Goal: Ask a question

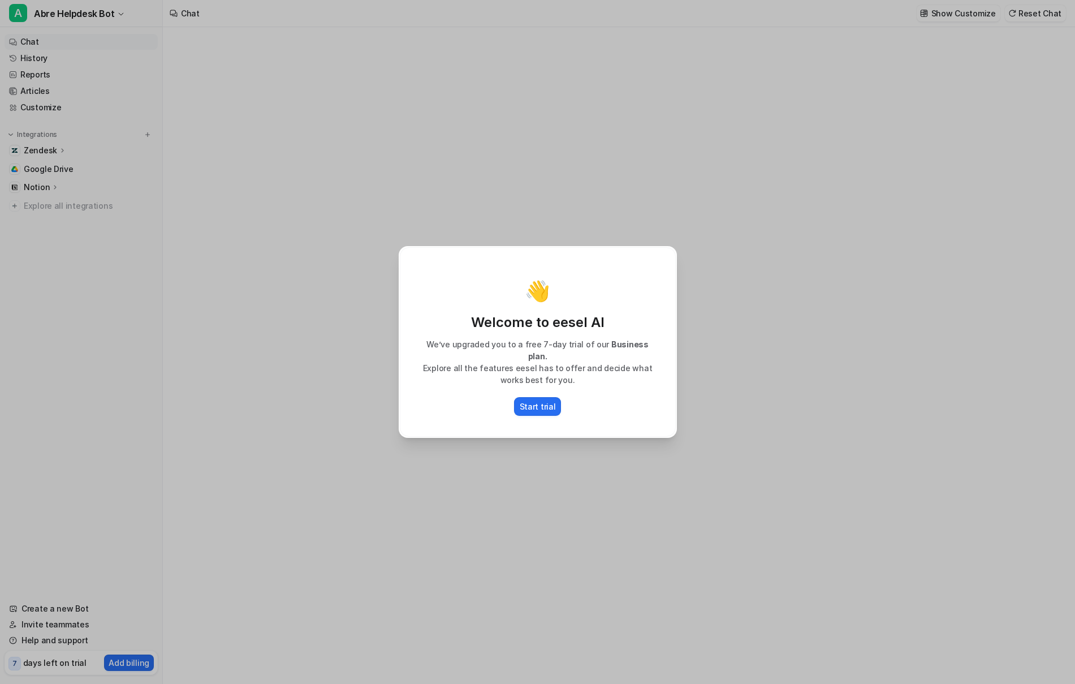
type textarea "**********"
click at [538, 400] on p "Start trial" at bounding box center [538, 406] width 36 height 12
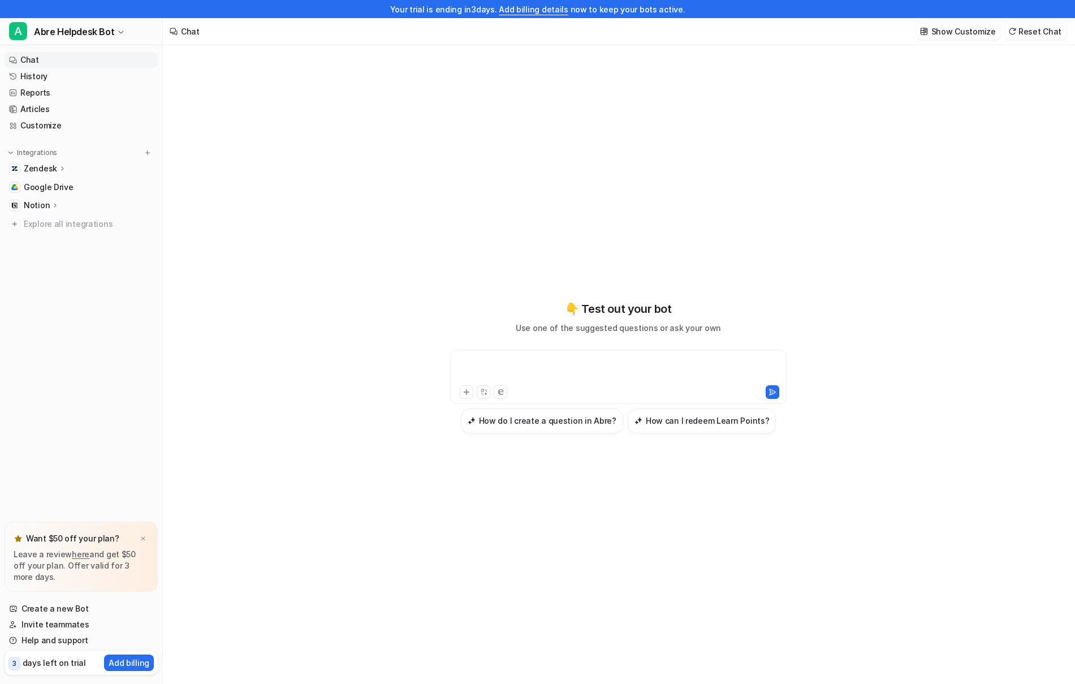
click at [595, 357] on div at bounding box center [618, 370] width 331 height 26
paste div
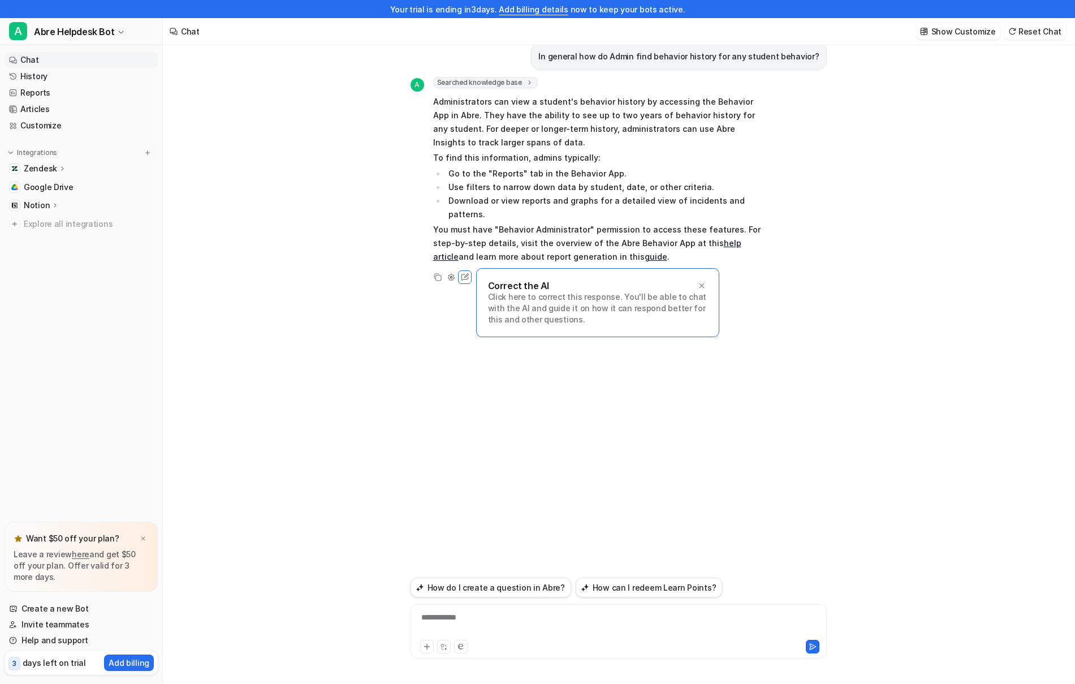
scroll to position [15, 0]
click at [447, 98] on p "Administrators can view a student's behavior history by accessing the Behavior …" at bounding box center [598, 124] width 331 height 54
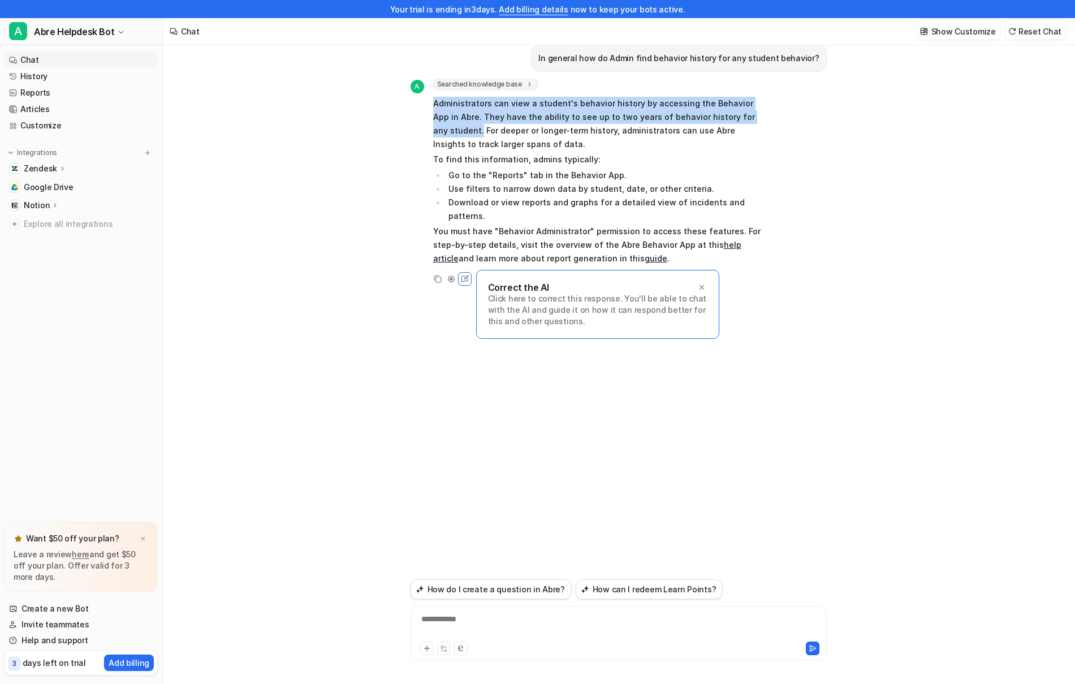
drag, startPoint x: 434, startPoint y: 103, endPoint x: 759, endPoint y: 113, distance: 324.7
click at [759, 113] on p "Administrators can view a student's behavior history by accessing the Behavior …" at bounding box center [598, 124] width 331 height 54
copy p "Administrators can view a student's behavior history by accessing the Behavior …"
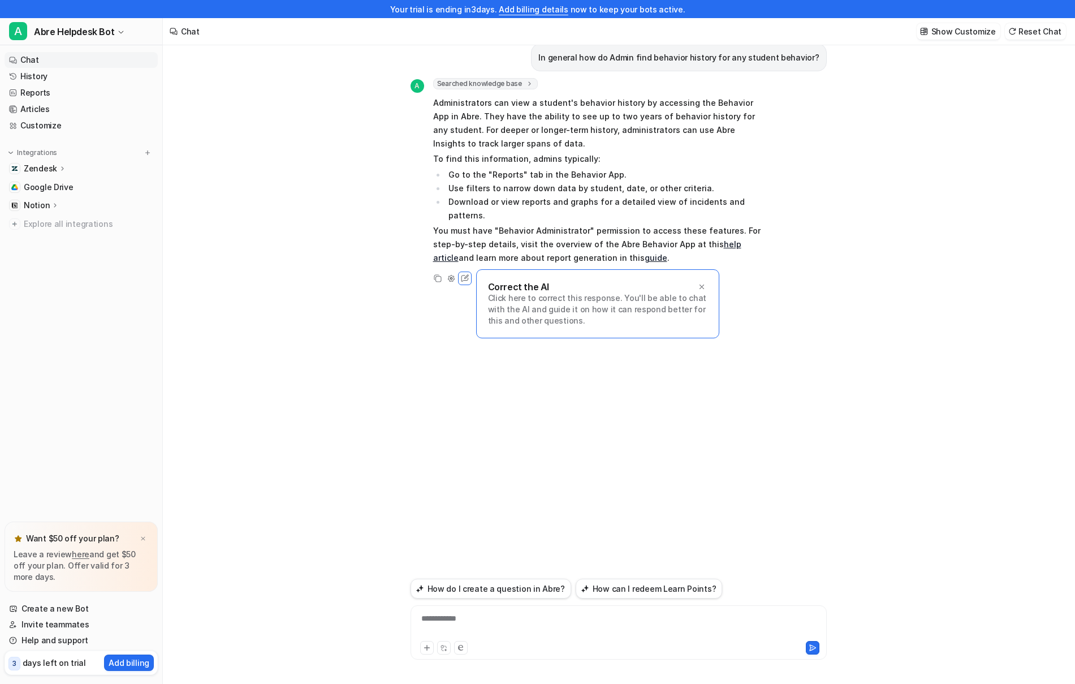
click at [405, 152] on div "**********" at bounding box center [618, 358] width 434 height 657
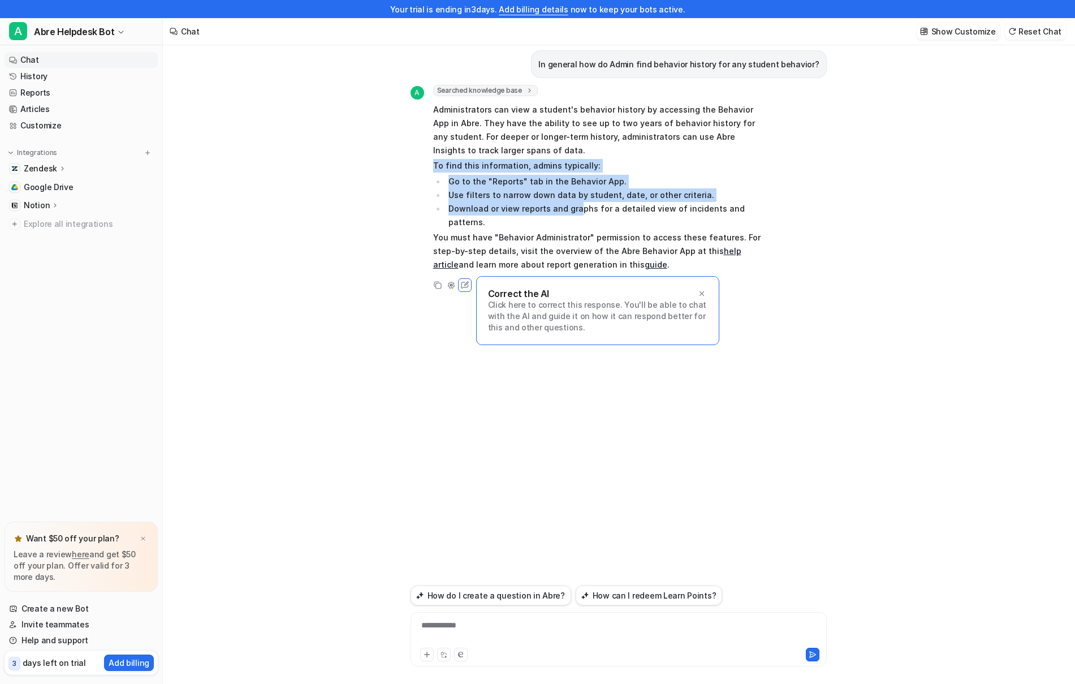
scroll to position [8, 0]
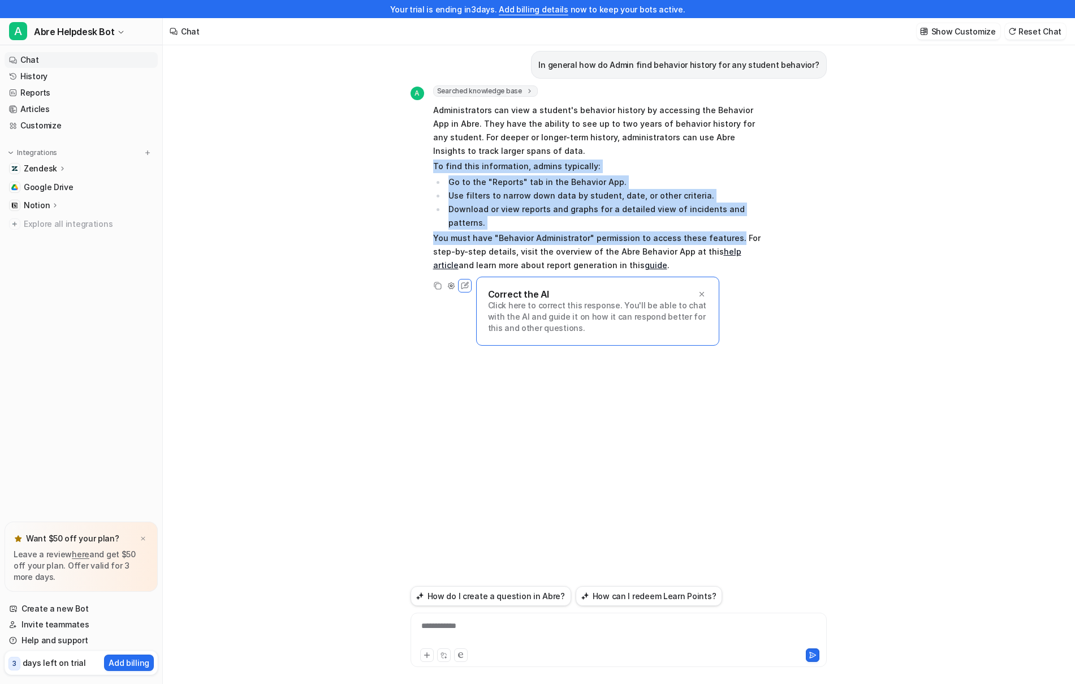
drag, startPoint x: 433, startPoint y: 159, endPoint x: 754, endPoint y: 240, distance: 330.7
click at [725, 223] on span "Administrators can view a student's behavior history by accessing the Behavior …" at bounding box center [598, 187] width 331 height 173
copy span "To find this information, admins typically: Go to the "Reports" tab in the Beha…"
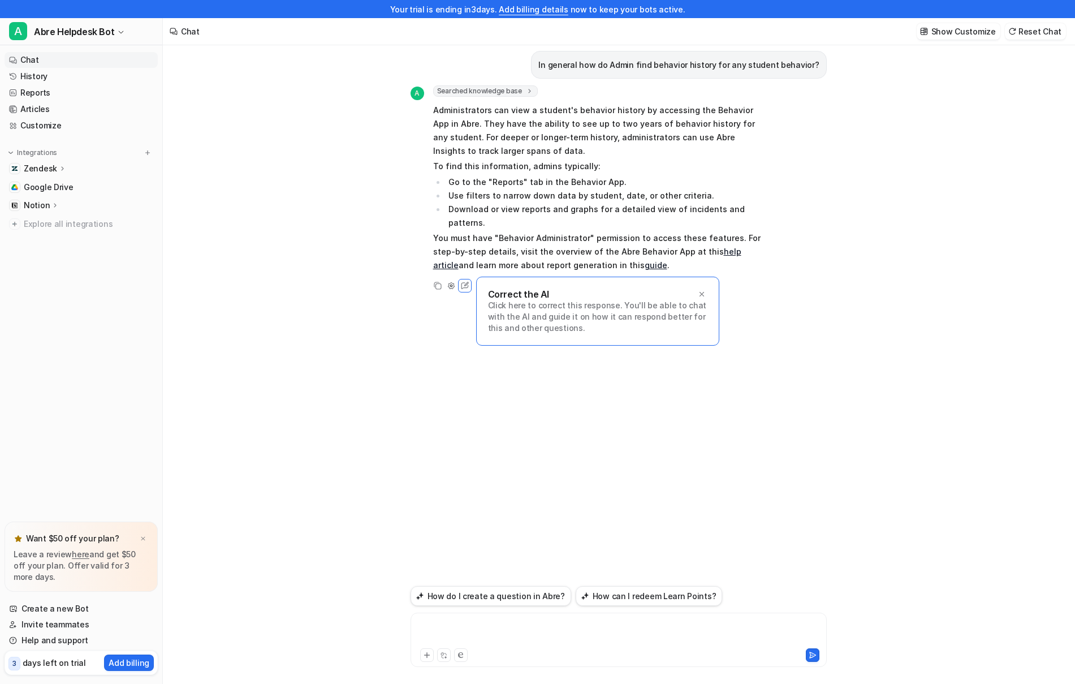
click at [555, 642] on div at bounding box center [618, 633] width 411 height 26
paste div
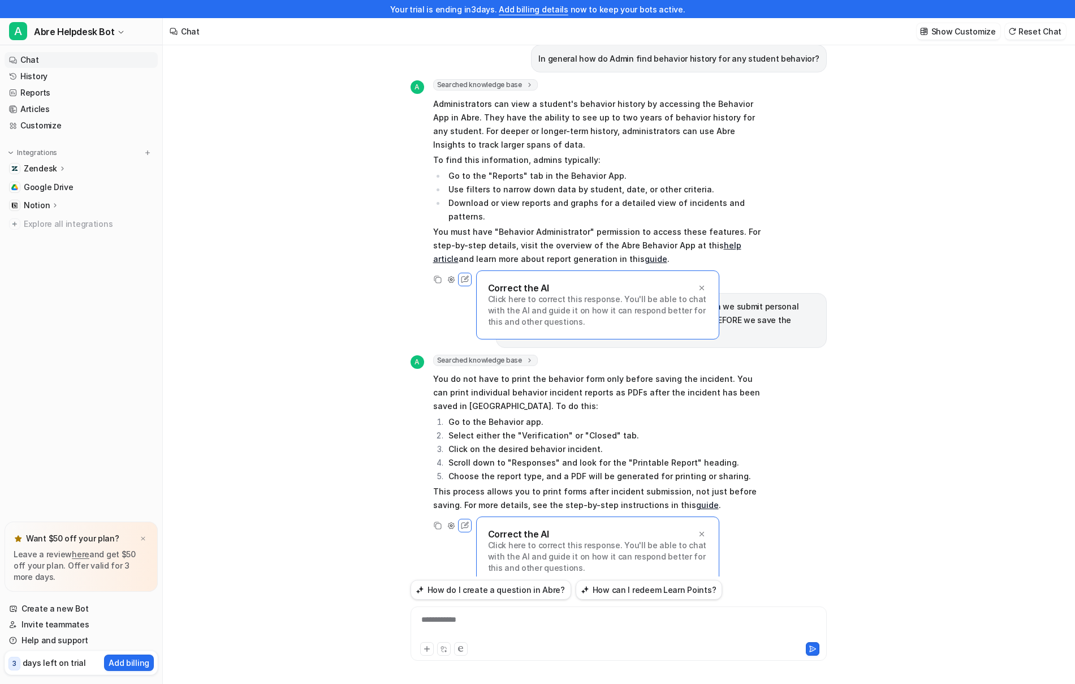
scroll to position [18, 0]
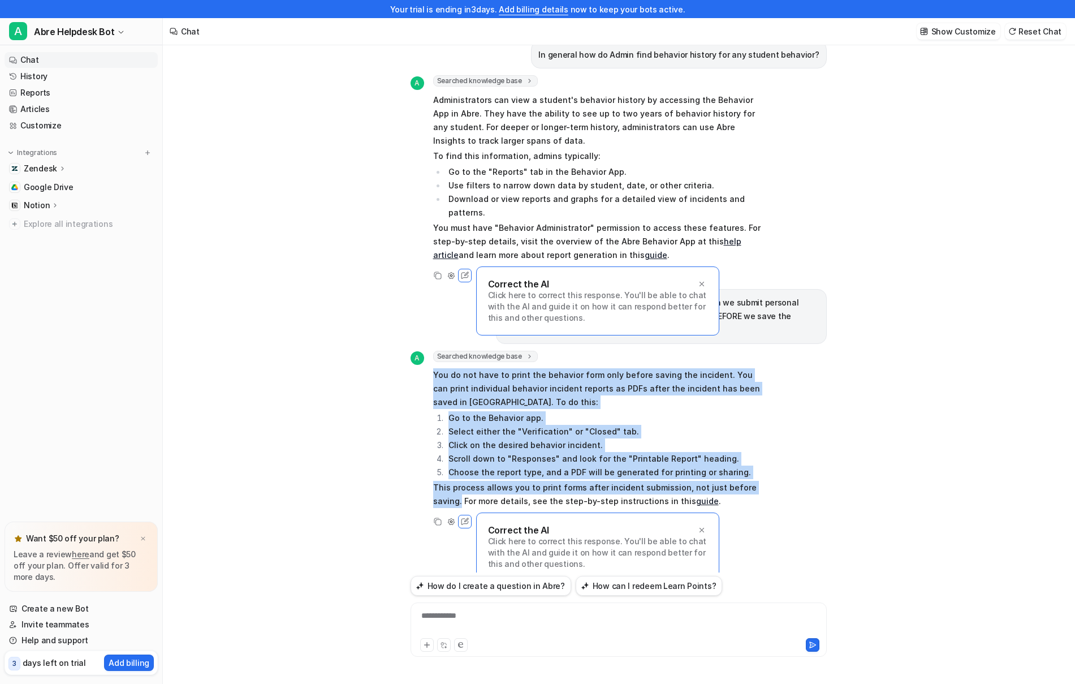
drag, startPoint x: 433, startPoint y: 347, endPoint x: 776, endPoint y: 459, distance: 361.0
click at [776, 459] on div "A Searched knowledge base search_queries : [ "print behavior form after saving …" at bounding box center [619, 440] width 416 height 178
copy span "You do not have to print the behavior form only before saving the incident. You…"
